Goal: Task Accomplishment & Management: Complete application form

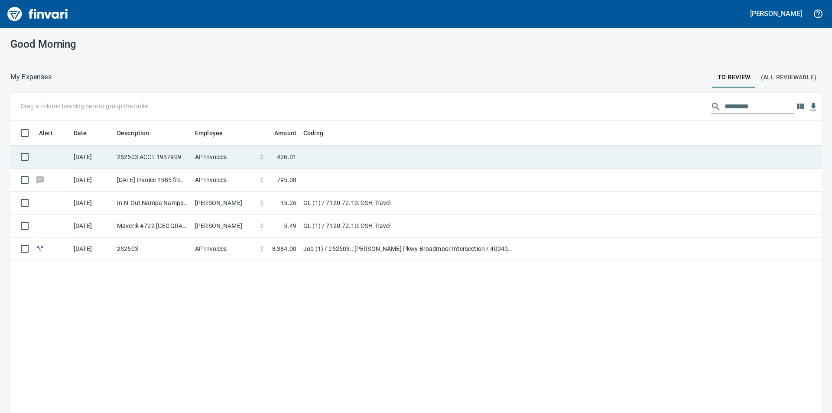
scroll to position [311, 798]
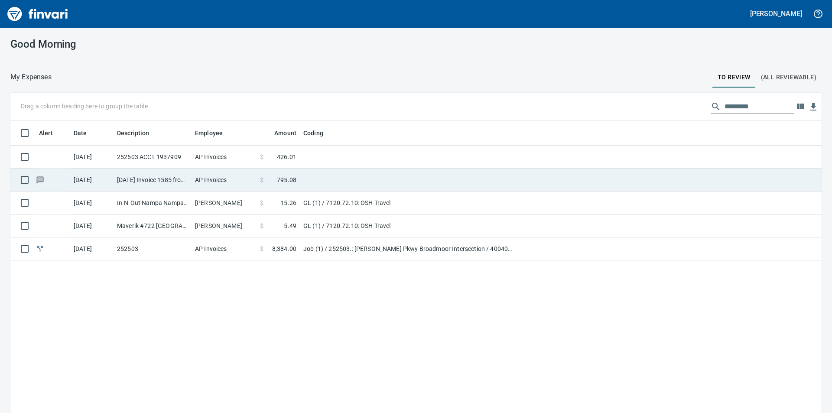
click at [238, 181] on td "AP Invoices" at bounding box center [223, 180] width 65 height 23
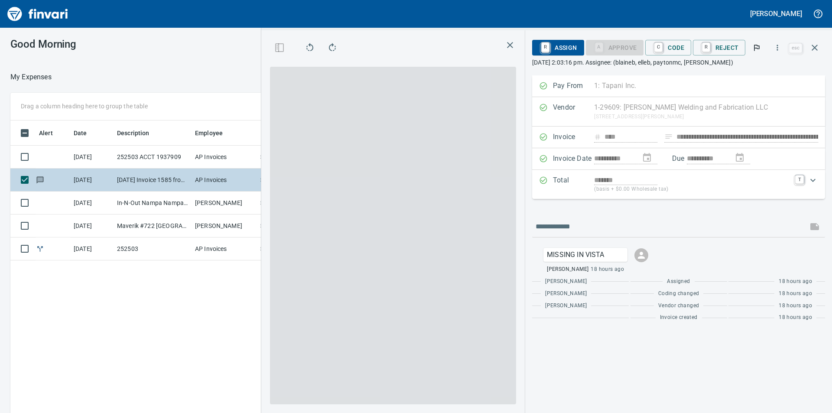
scroll to position [311, 581]
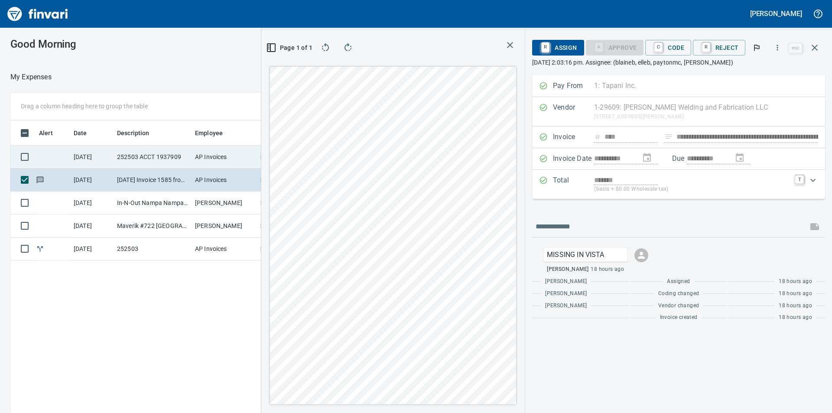
click at [222, 153] on td "AP Invoices" at bounding box center [223, 157] width 65 height 23
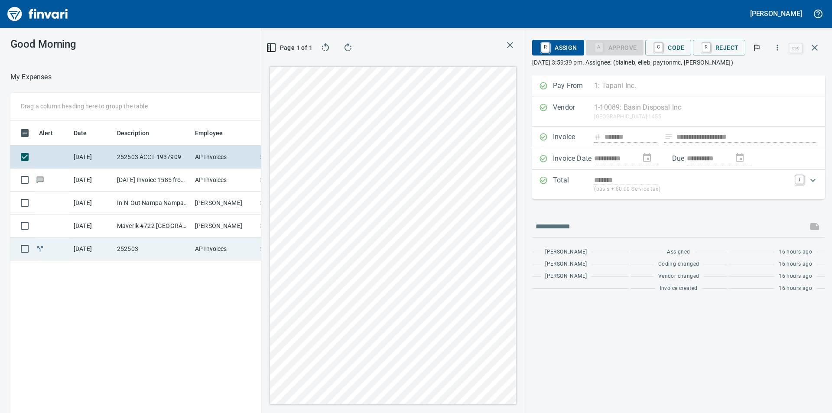
click at [205, 252] on td "AP Invoices" at bounding box center [223, 248] width 65 height 23
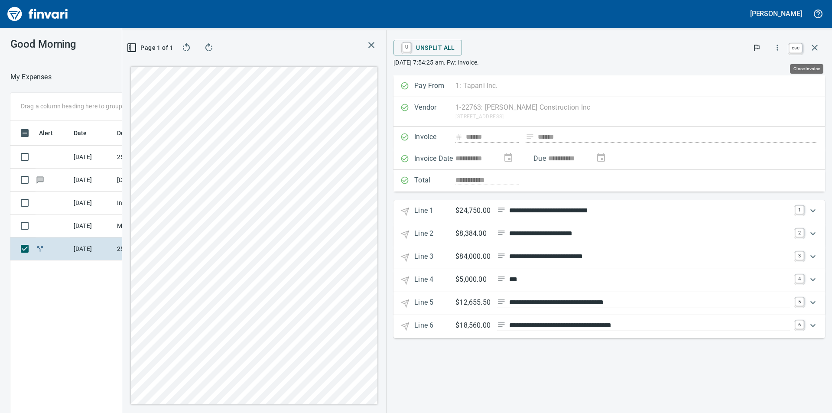
scroll to position [311, 581]
click at [813, 45] on icon "button" at bounding box center [814, 47] width 10 height 10
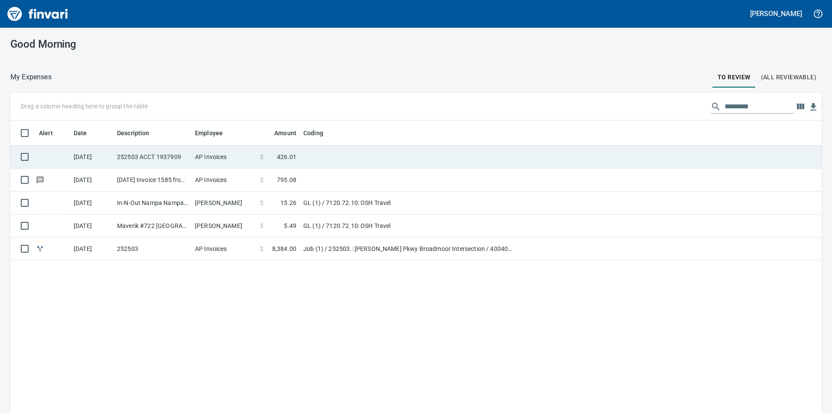
scroll to position [311, 798]
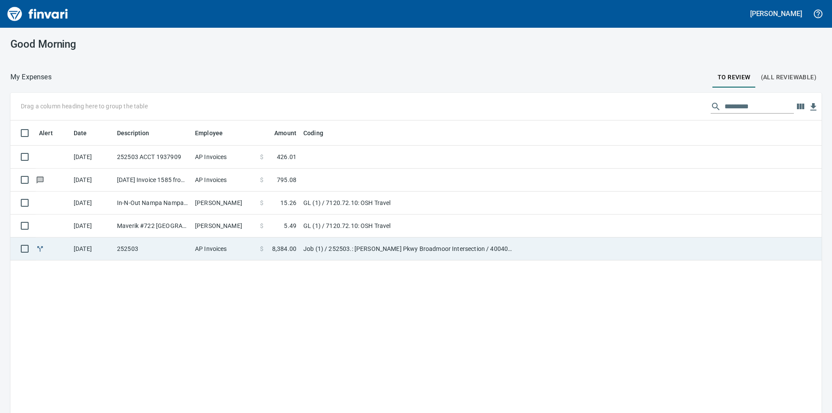
click at [243, 246] on td "AP Invoices" at bounding box center [223, 248] width 65 height 23
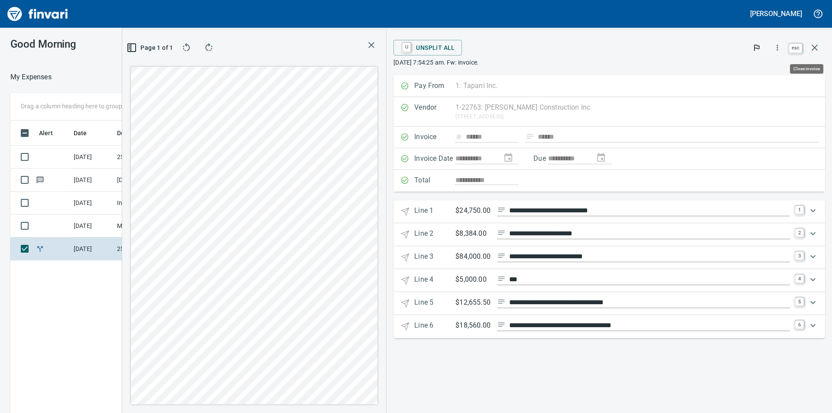
scroll to position [311, 581]
click at [821, 48] on button "button" at bounding box center [814, 47] width 21 height 21
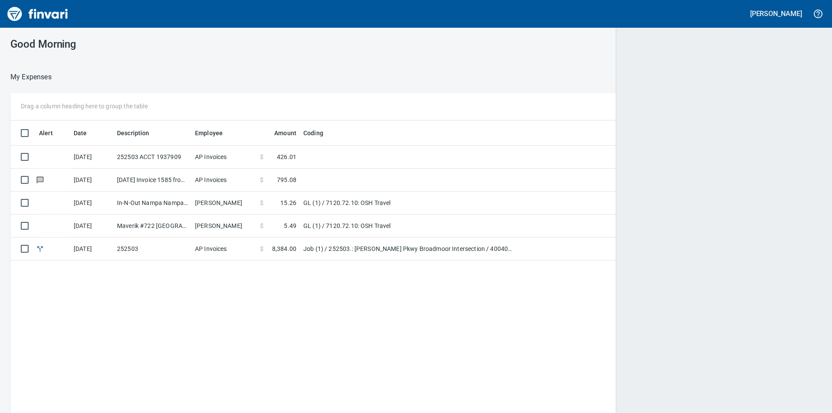
scroll to position [311, 796]
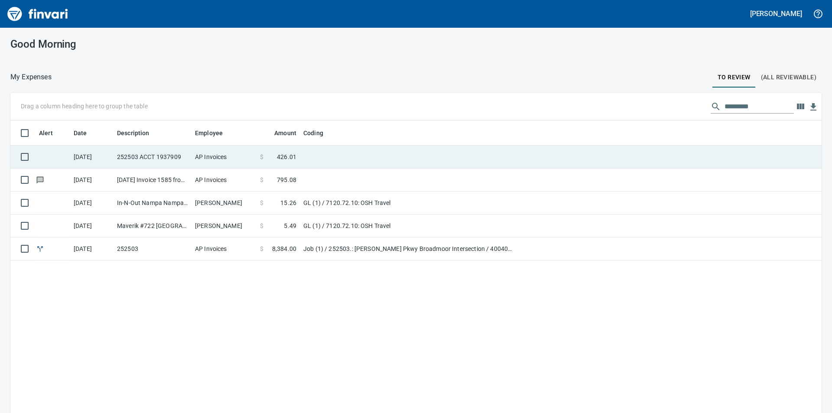
click at [275, 159] on span at bounding box center [269, 156] width 13 height 9
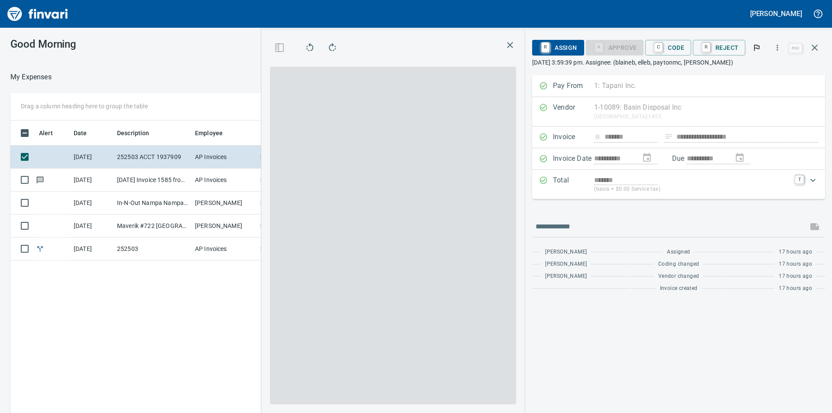
scroll to position [311, 581]
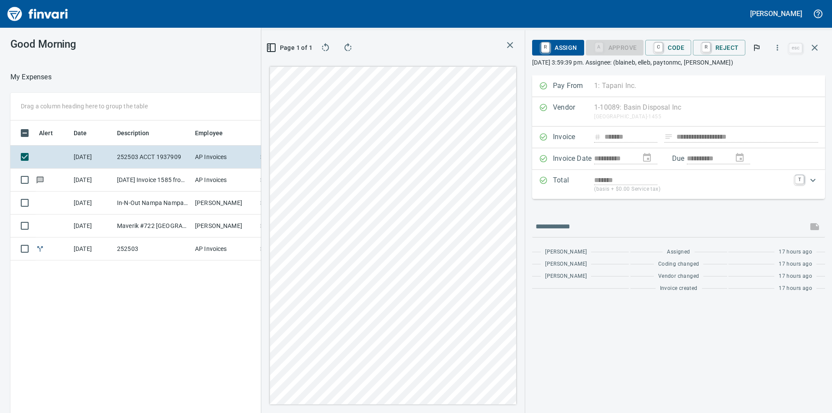
click at [802, 179] on div "Expand" at bounding box center [812, 180] width 21 height 21
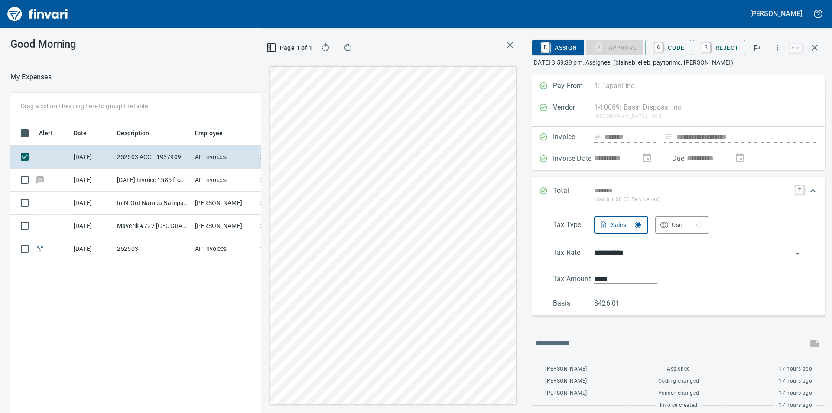
click at [794, 183] on div "Total ******* (basis + $0.00 Service tax) T" at bounding box center [678, 195] width 293 height 36
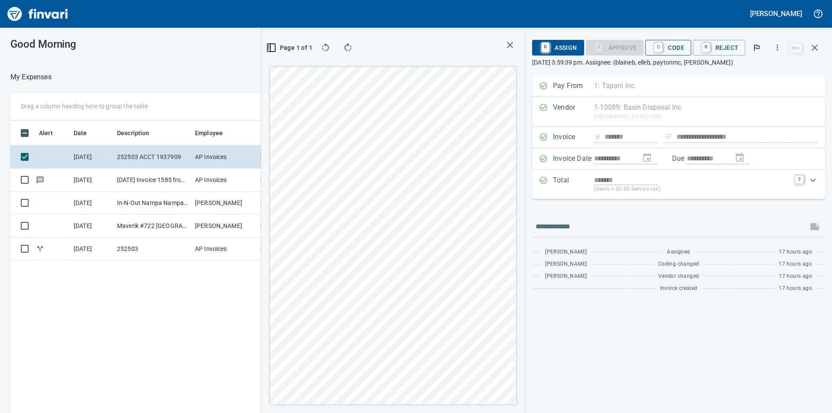
click at [667, 43] on span "C Code" at bounding box center [668, 47] width 32 height 15
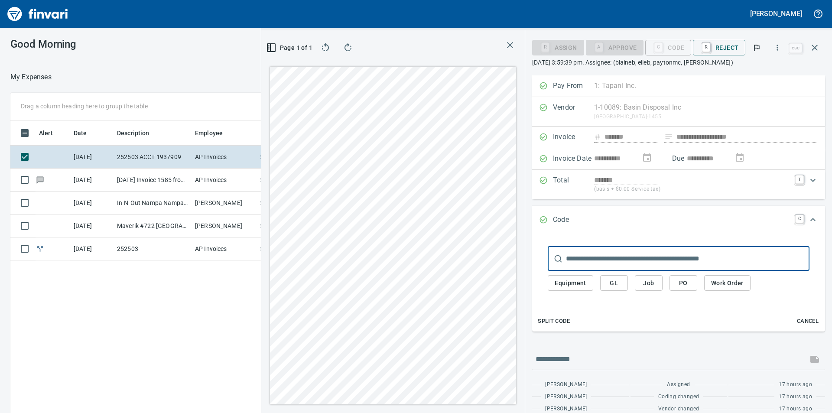
click at [654, 285] on span "Job" at bounding box center [649, 283] width 14 height 11
click at [652, 282] on span "Job" at bounding box center [649, 283] width 14 height 11
click at [651, 282] on span "Job" at bounding box center [649, 283] width 14 height 11
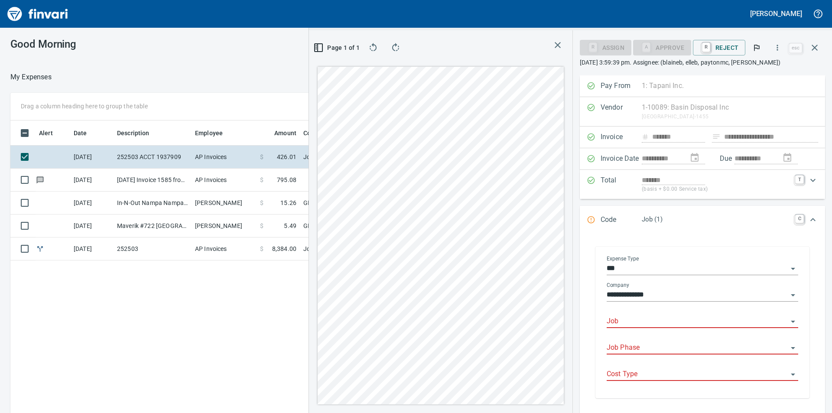
click at [654, 322] on input "Job" at bounding box center [696, 321] width 181 height 12
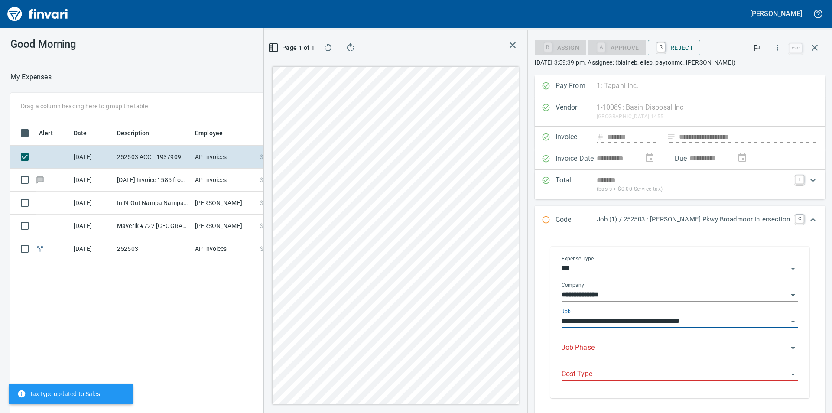
type input "**********"
click at [630, 345] on input "Job Phase" at bounding box center [674, 348] width 226 height 12
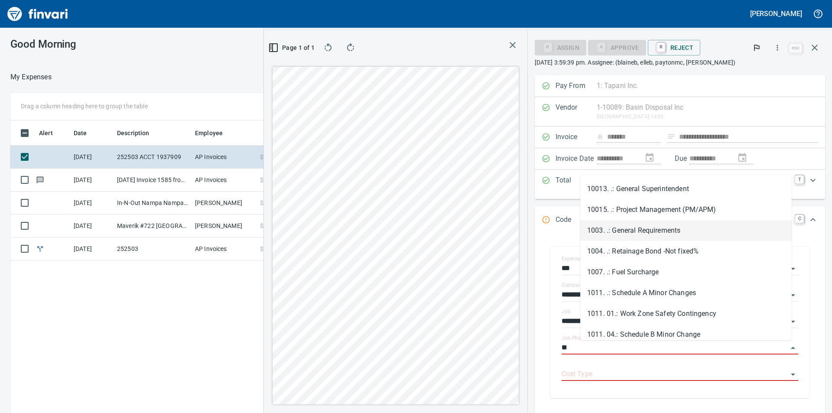
click at [671, 227] on li "1003. .: General Requirements" at bounding box center [685, 230] width 211 height 21
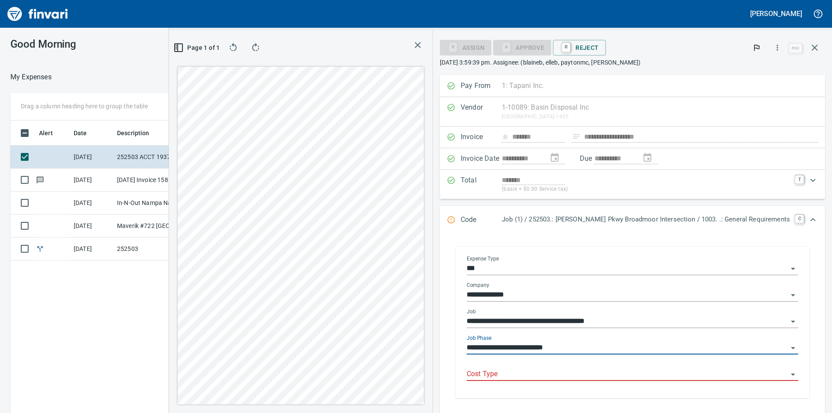
type input "**********"
click at [640, 376] on input "Cost Type" at bounding box center [627, 374] width 321 height 12
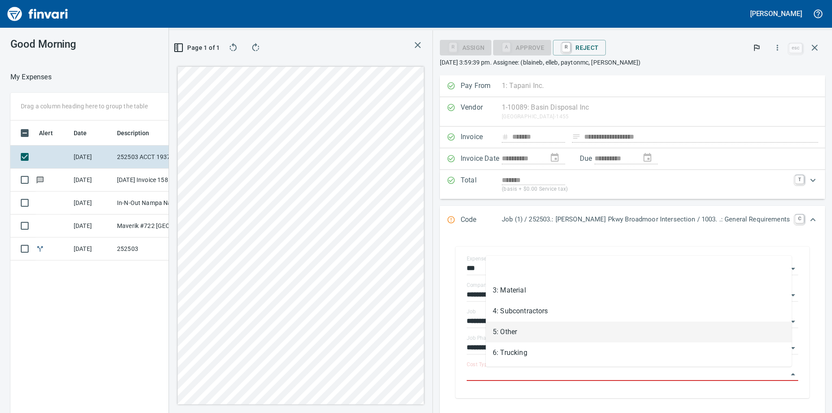
click at [563, 336] on li "5: Other" at bounding box center [639, 331] width 306 height 21
type input "********"
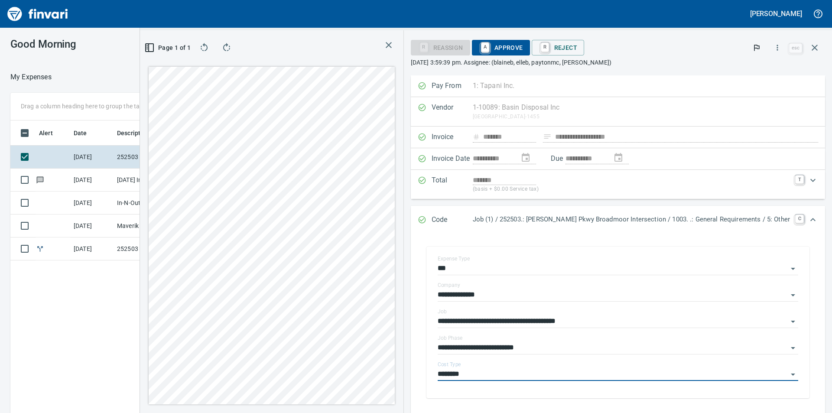
scroll to position [113, 0]
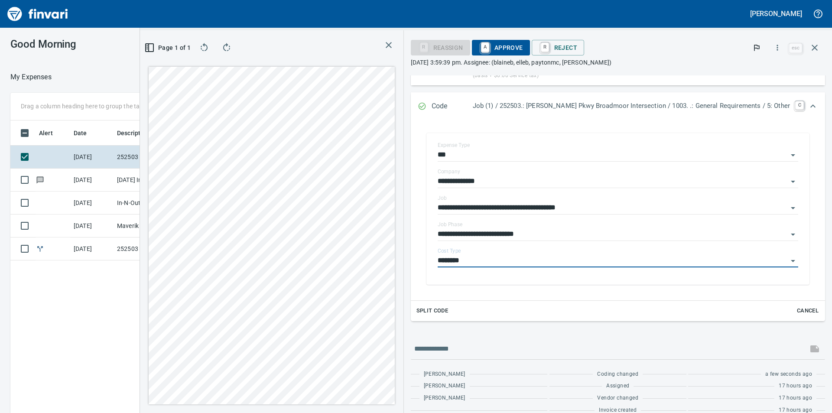
click at [523, 43] on span "A Approve" at bounding box center [501, 47] width 44 height 15
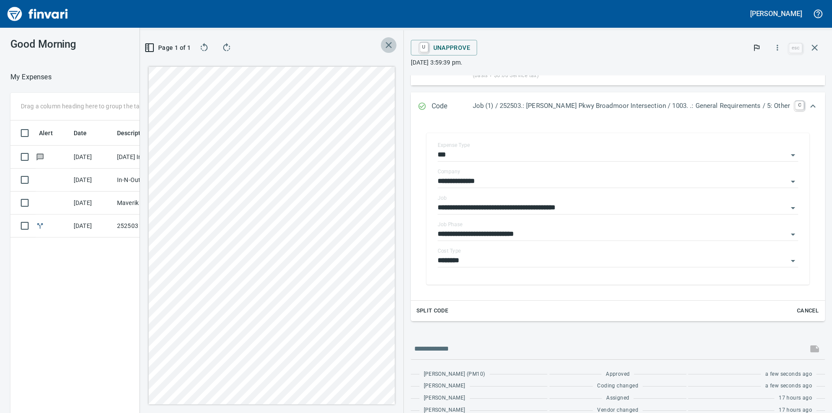
click at [394, 49] on icon "button" at bounding box center [388, 45] width 10 height 10
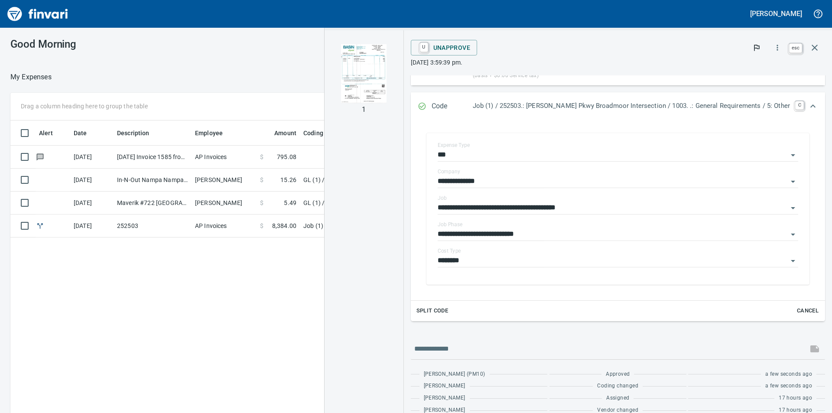
scroll to position [311, 581]
click at [817, 46] on icon "button" at bounding box center [814, 47] width 10 height 10
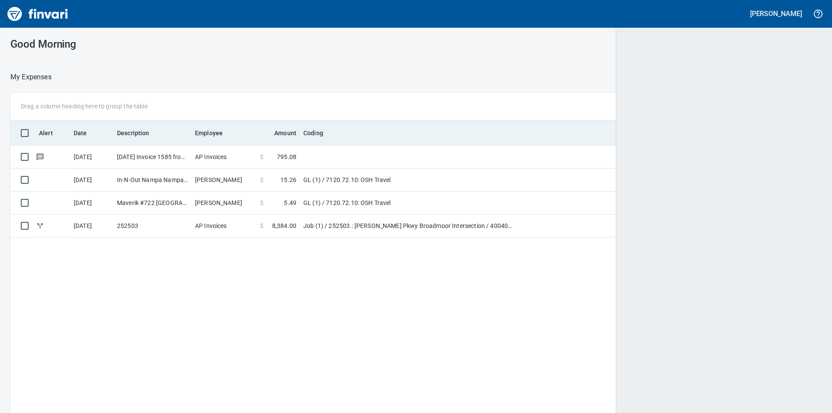
scroll to position [311, 792]
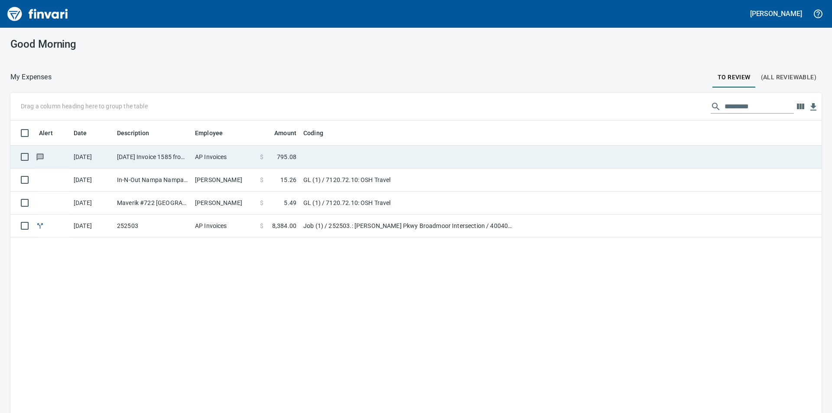
click at [281, 152] on td "$ 795.08" at bounding box center [277, 157] width 43 height 23
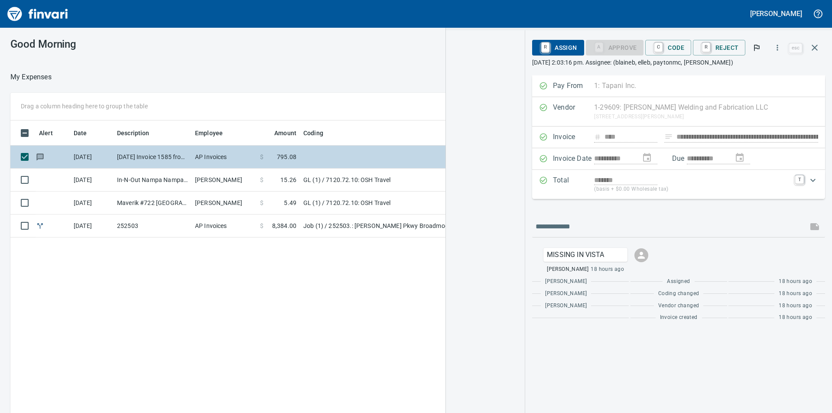
scroll to position [311, 581]
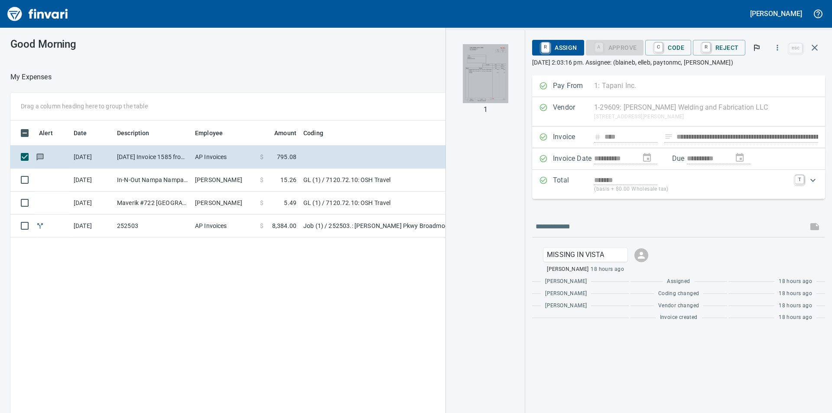
click at [485, 69] on img "button" at bounding box center [485, 73] width 45 height 59
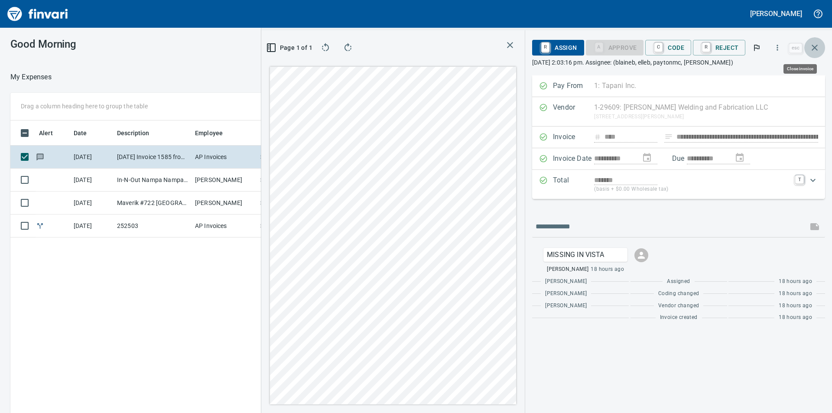
click at [813, 52] on icon "button" at bounding box center [814, 47] width 10 height 10
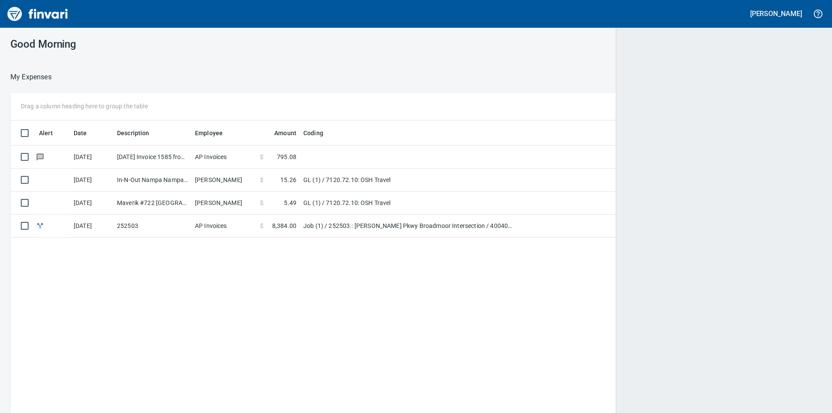
scroll to position [311, 794]
